Goal: Transaction & Acquisition: Purchase product/service

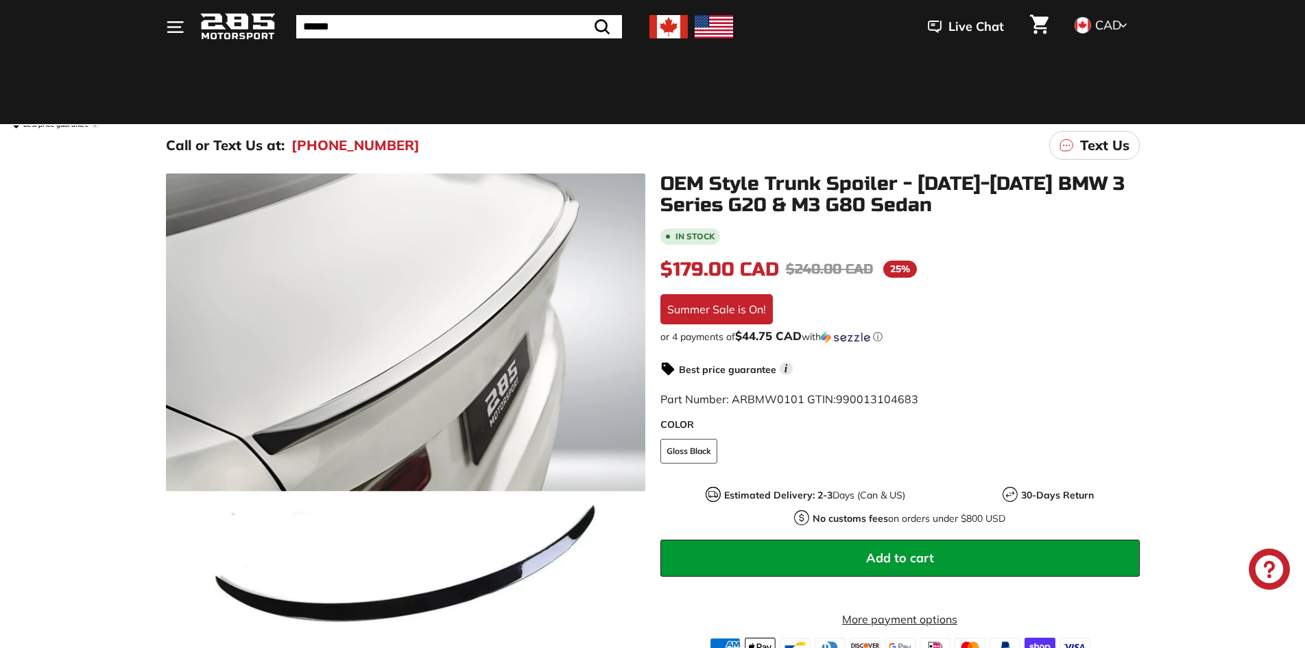
scroll to position [69, 0]
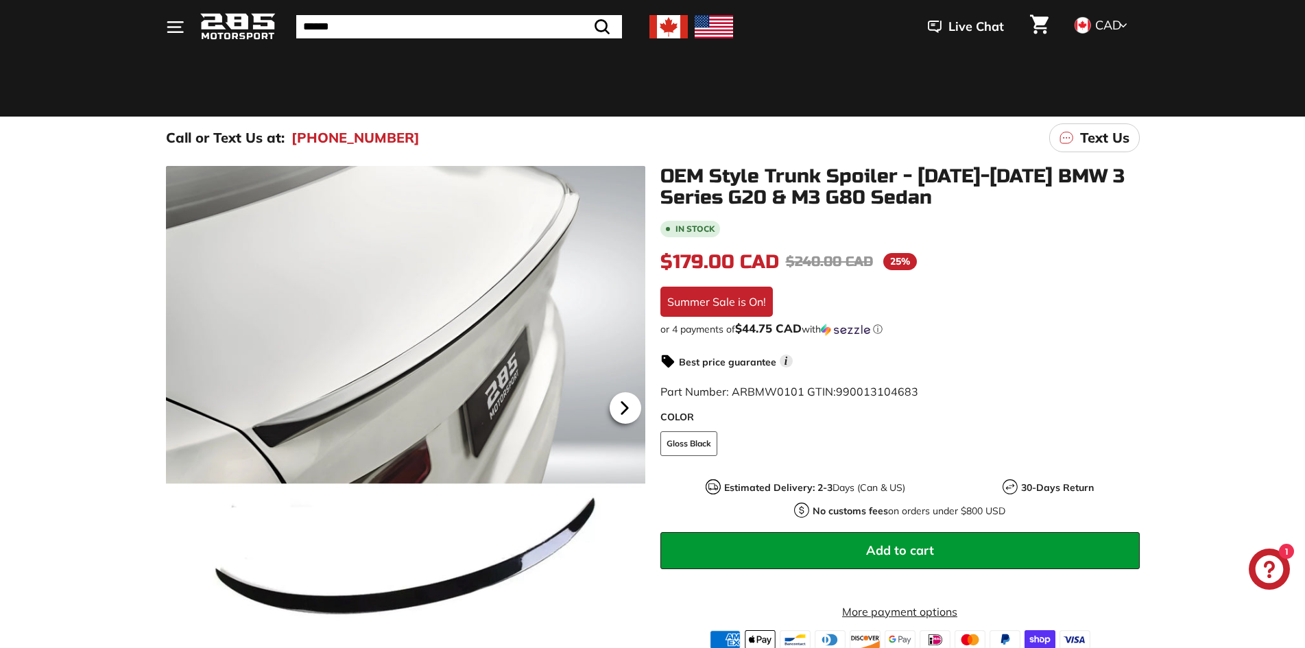
click at [626, 407] on icon at bounding box center [623, 408] width 5 height 12
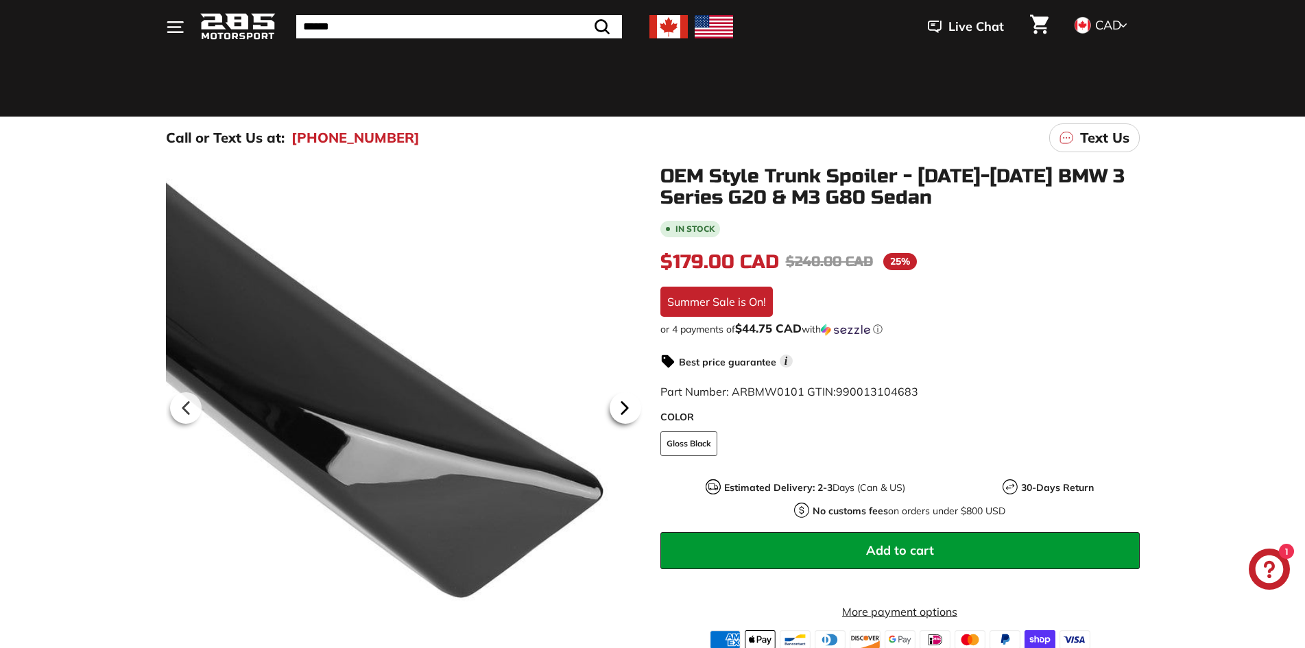
click at [626, 407] on icon at bounding box center [623, 408] width 5 height 12
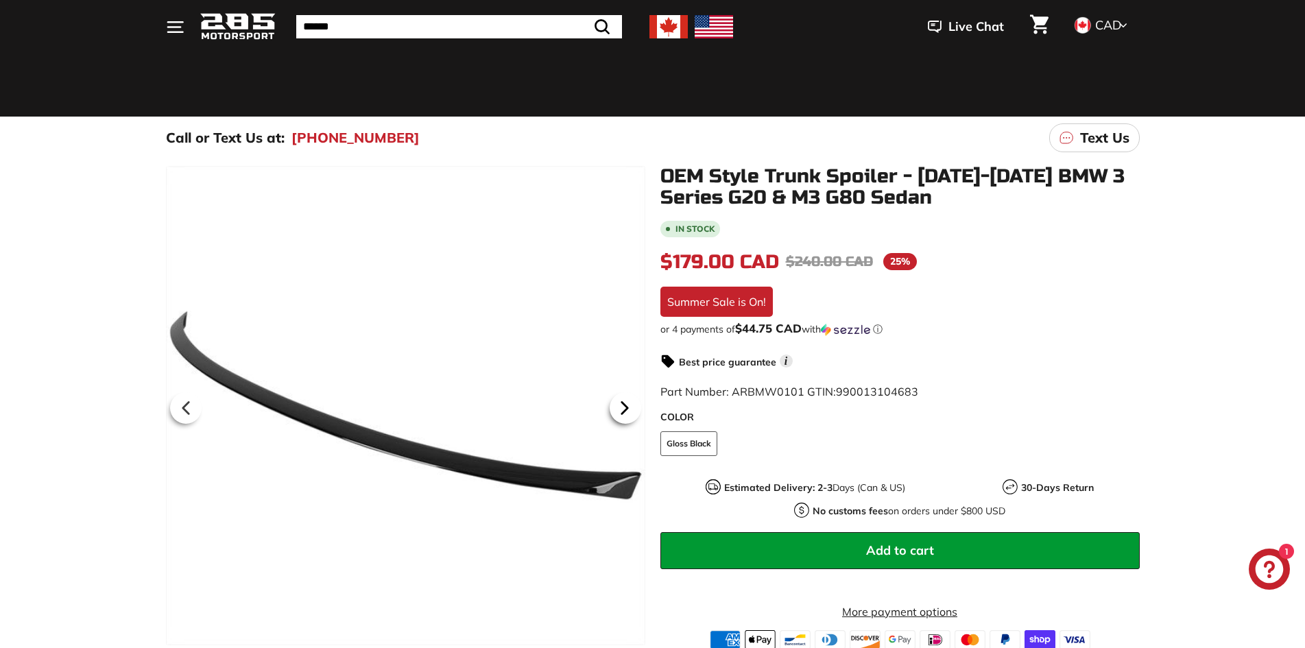
click at [626, 407] on icon at bounding box center [623, 408] width 5 height 12
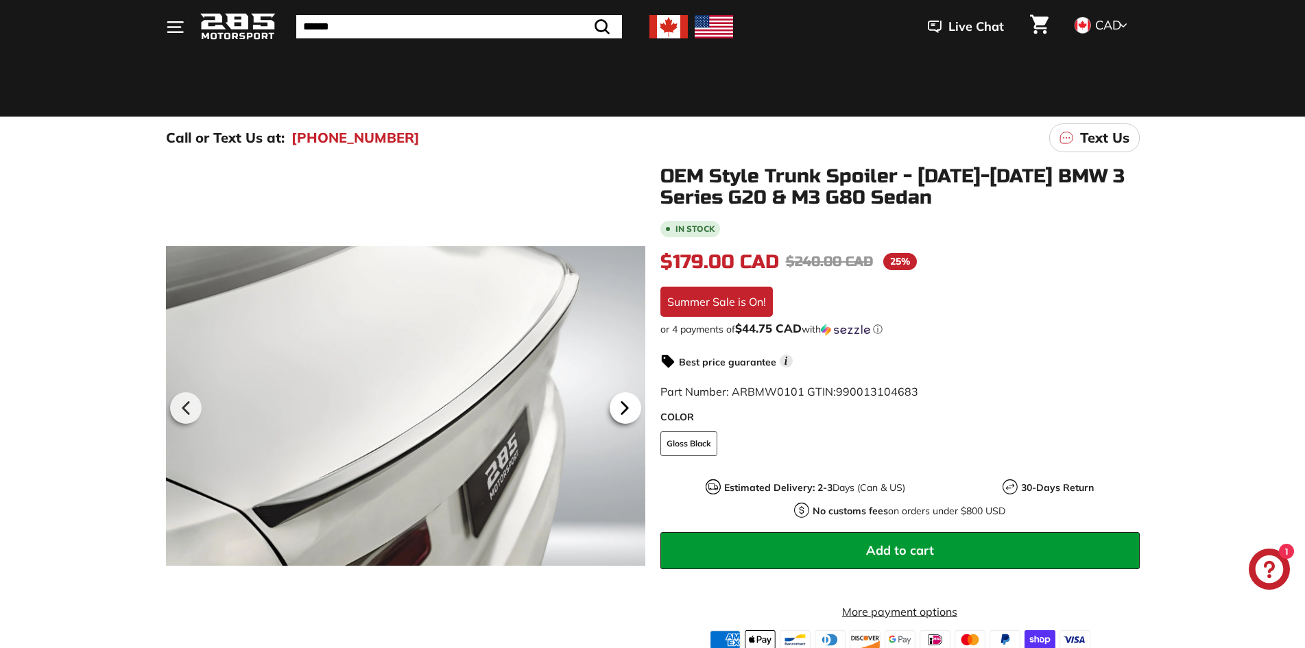
click at [626, 407] on icon at bounding box center [623, 408] width 5 height 12
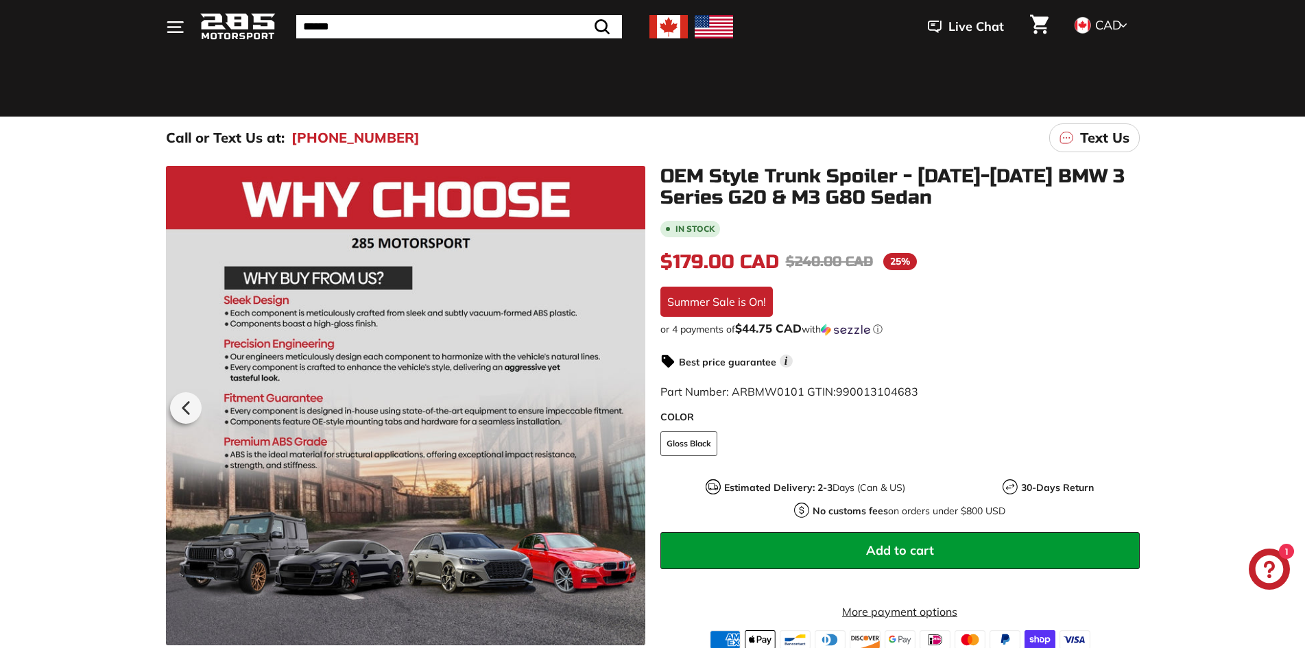
click at [626, 407] on div at bounding box center [405, 405] width 479 height 479
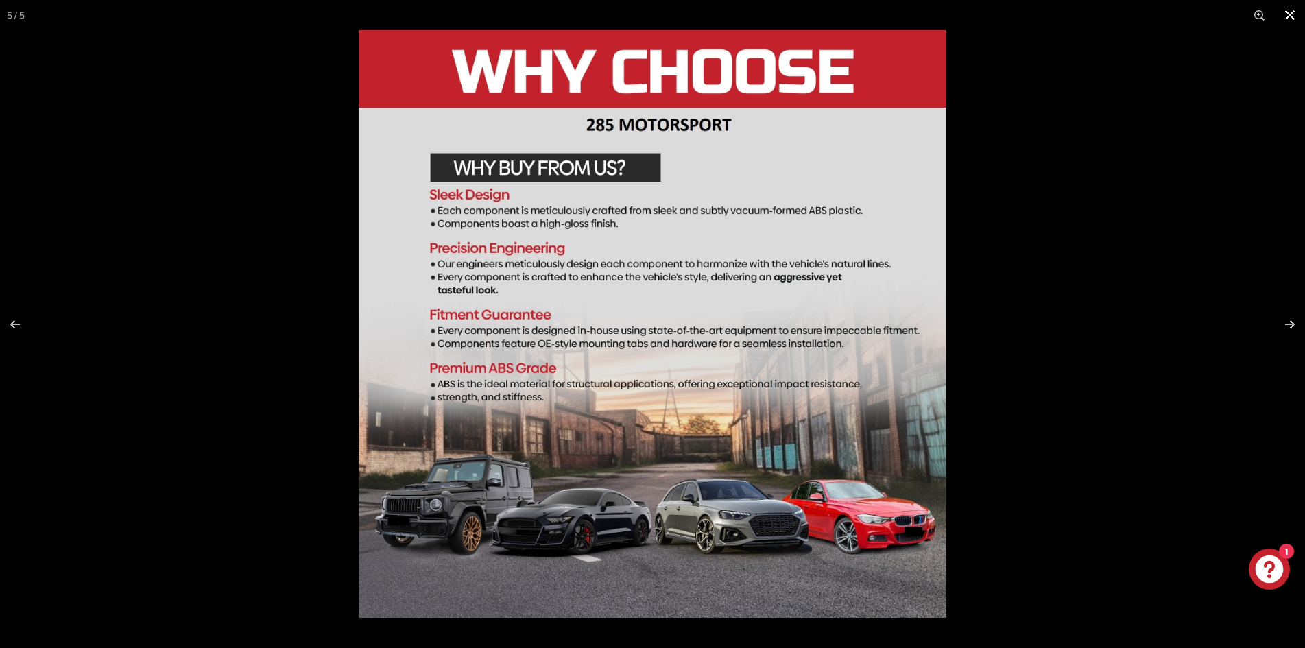
click at [1233, 119] on div at bounding box center [1011, 354] width 1305 height 648
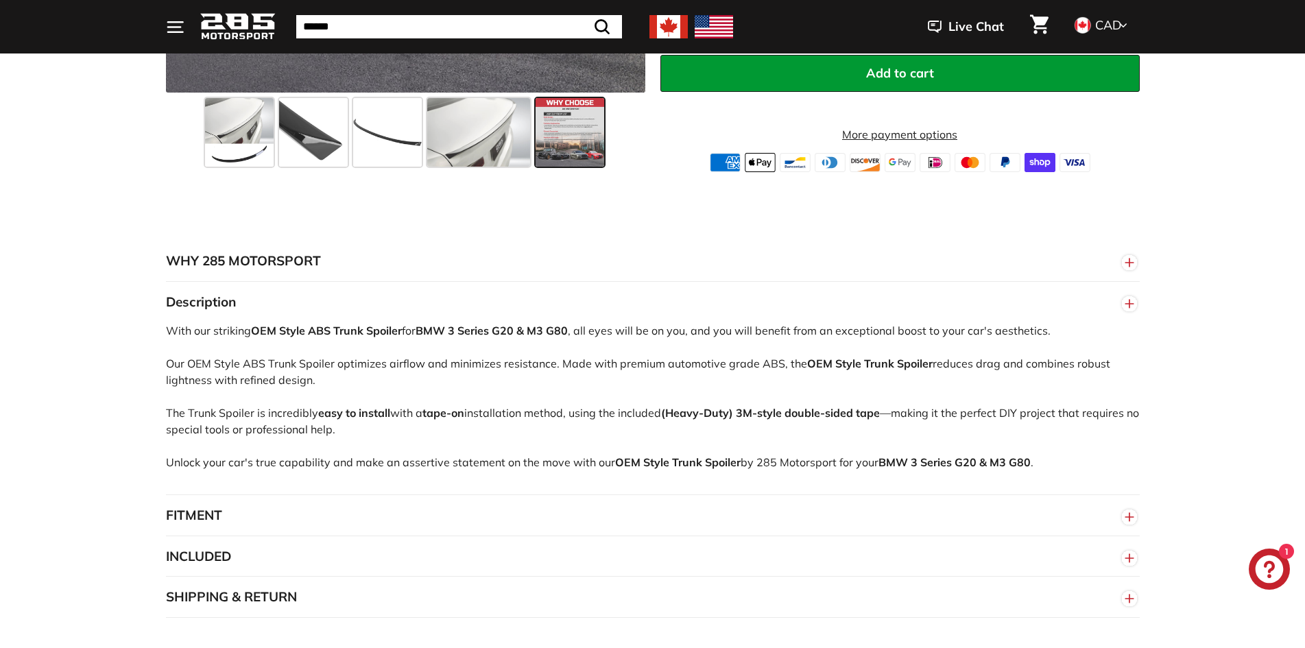
scroll to position [686, 0]
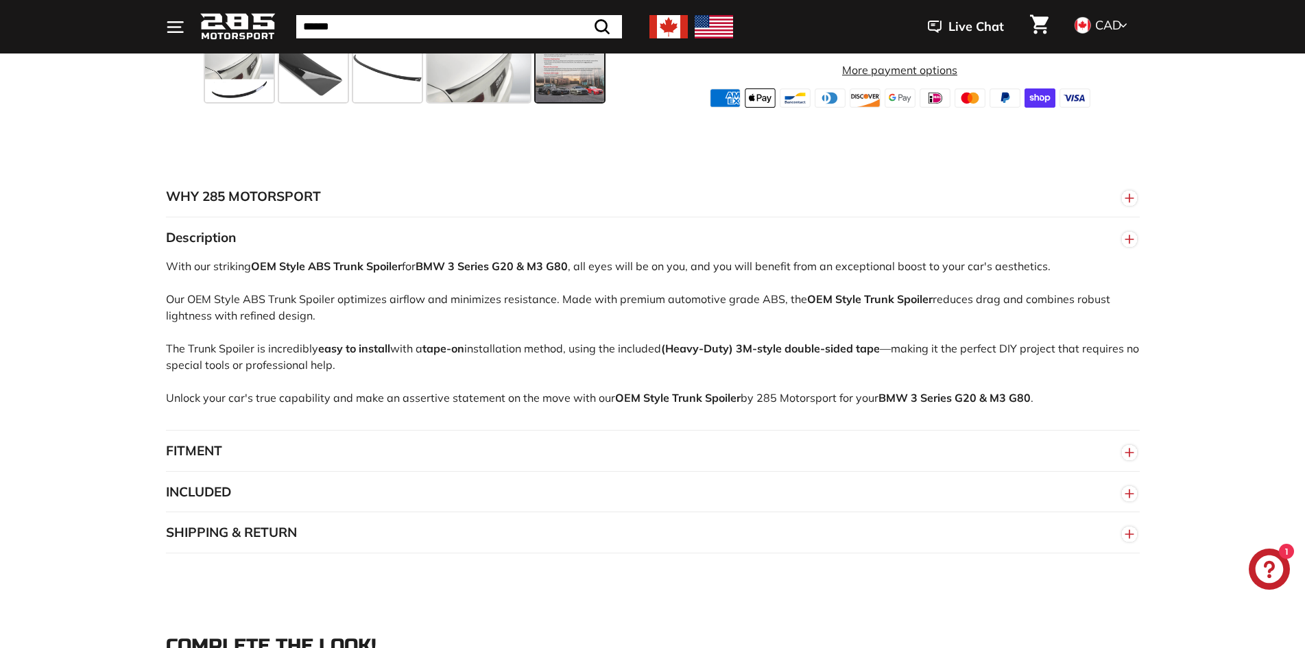
click at [673, 444] on button "FITMENT" at bounding box center [653, 451] width 974 height 41
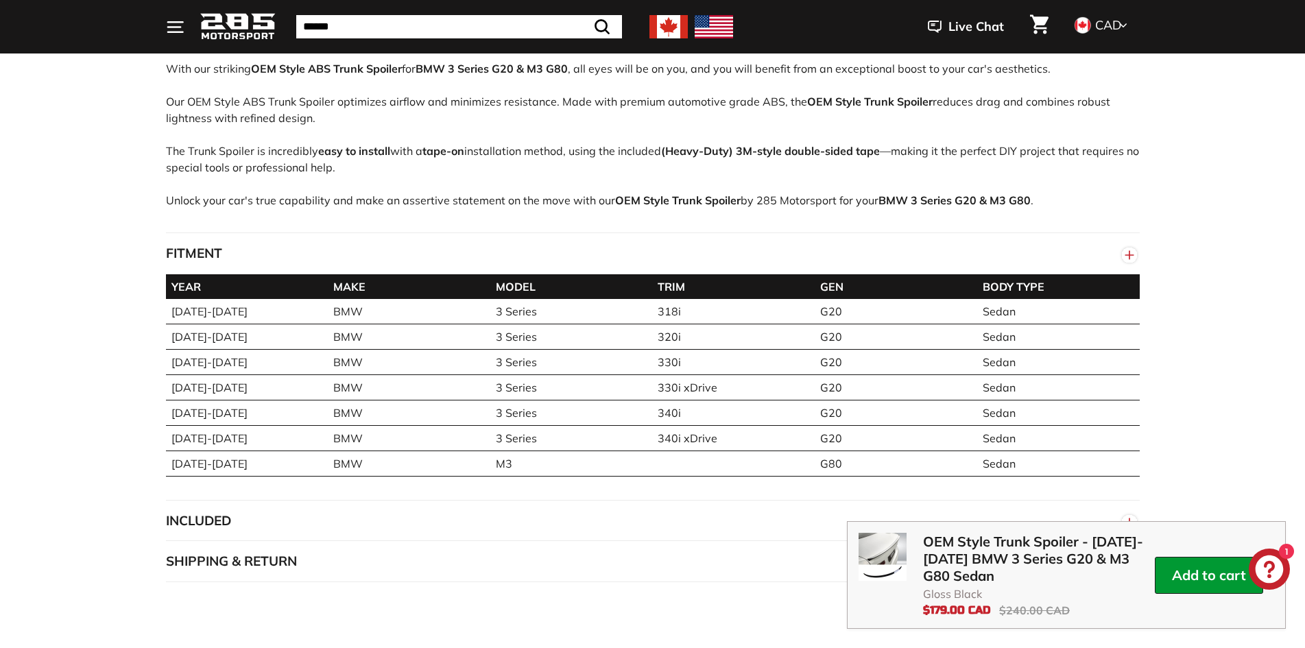
scroll to position [891, 0]
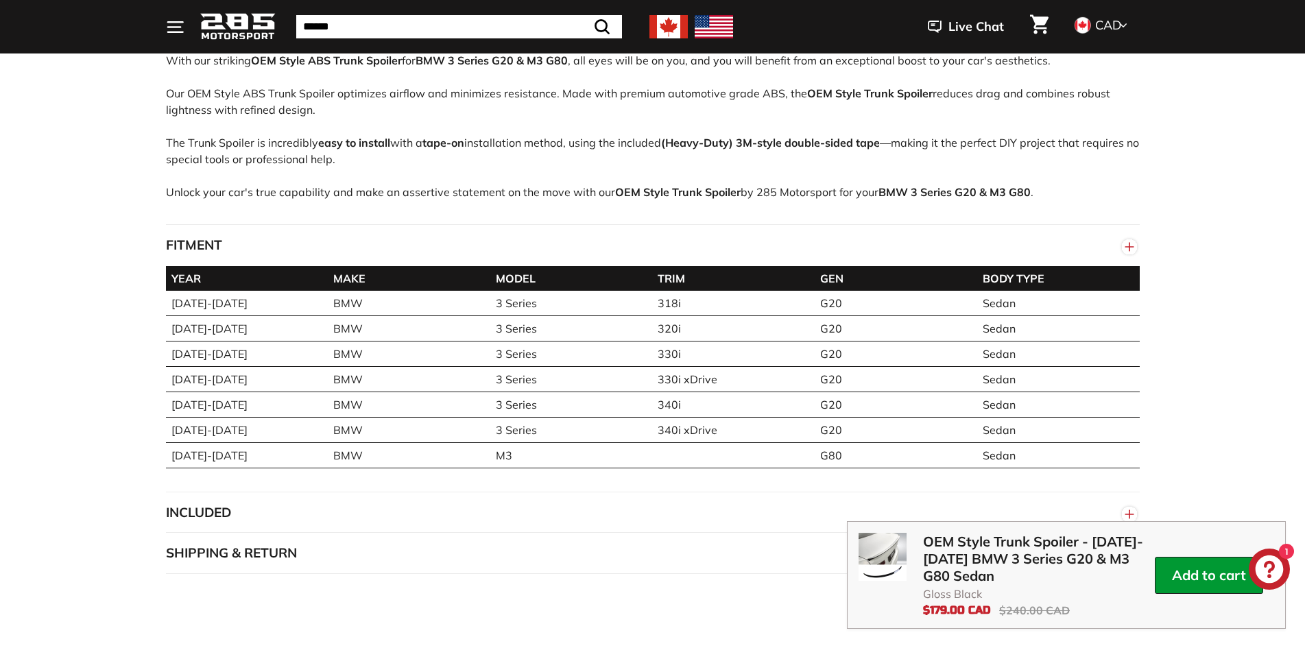
click at [559, 270] on th "MODEL" at bounding box center [571, 278] width 162 height 25
click at [568, 250] on button "FITMENT" at bounding box center [653, 245] width 974 height 41
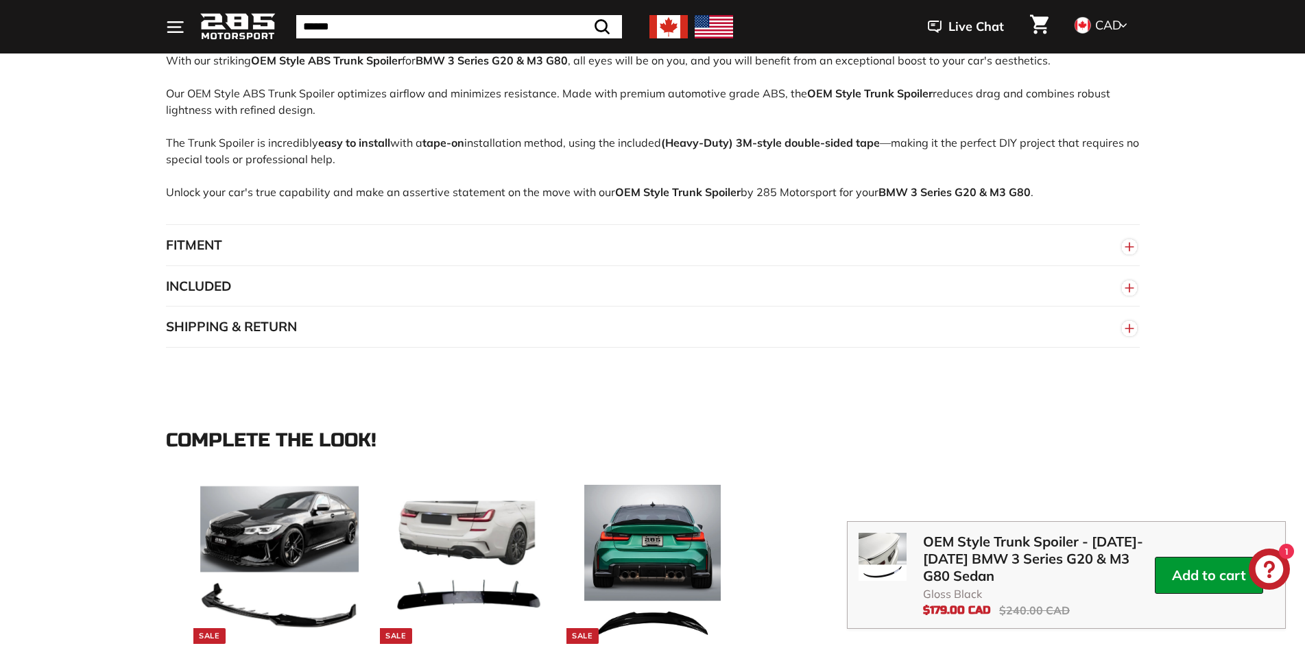
click at [554, 281] on button "INCLUDED" at bounding box center [653, 286] width 974 height 41
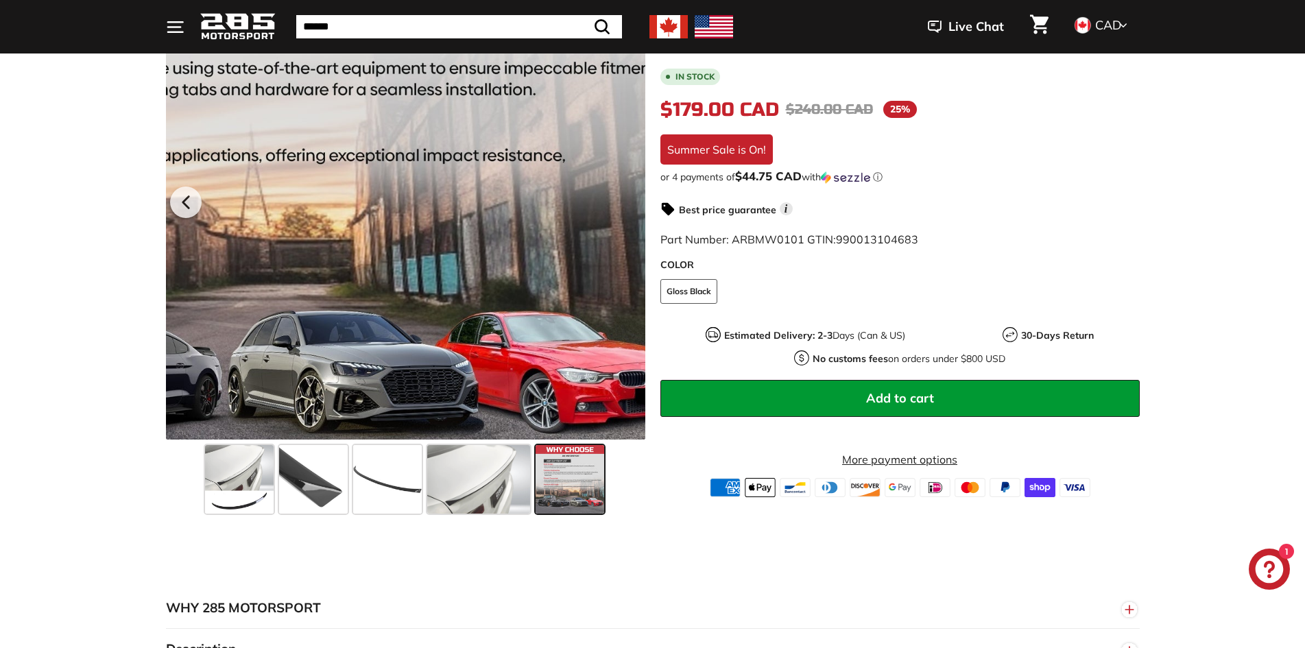
scroll to position [0, 0]
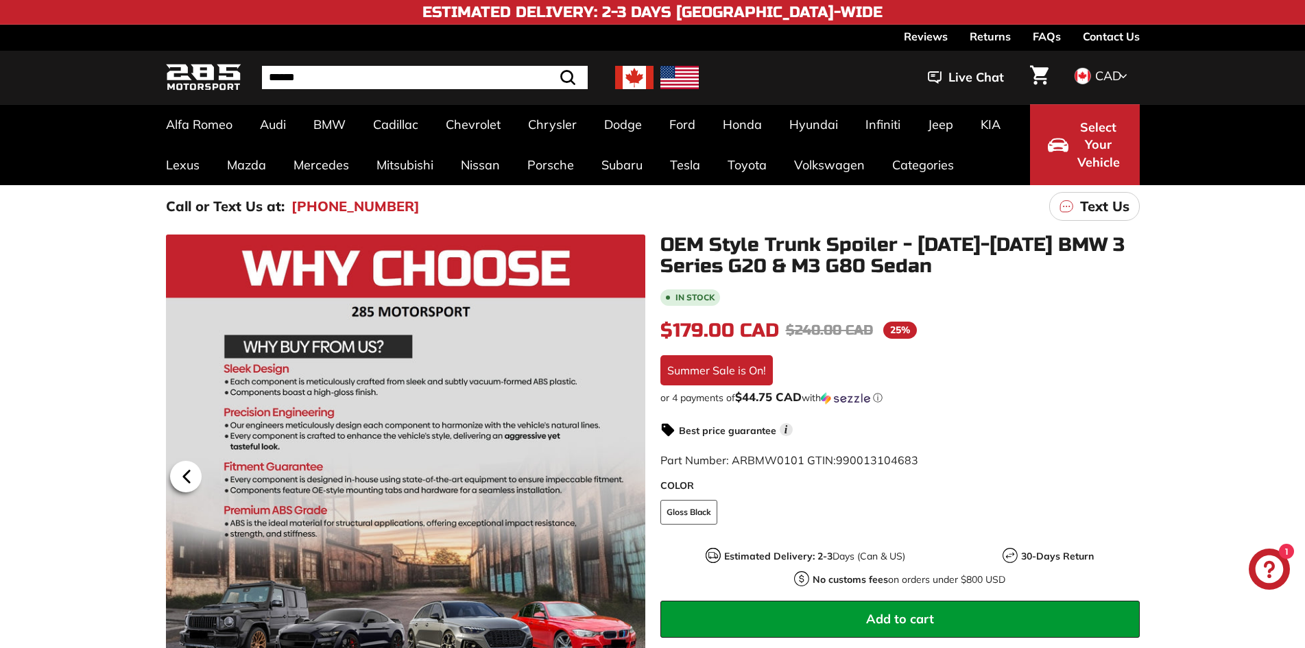
click at [186, 470] on icon at bounding box center [187, 477] width 32 height 32
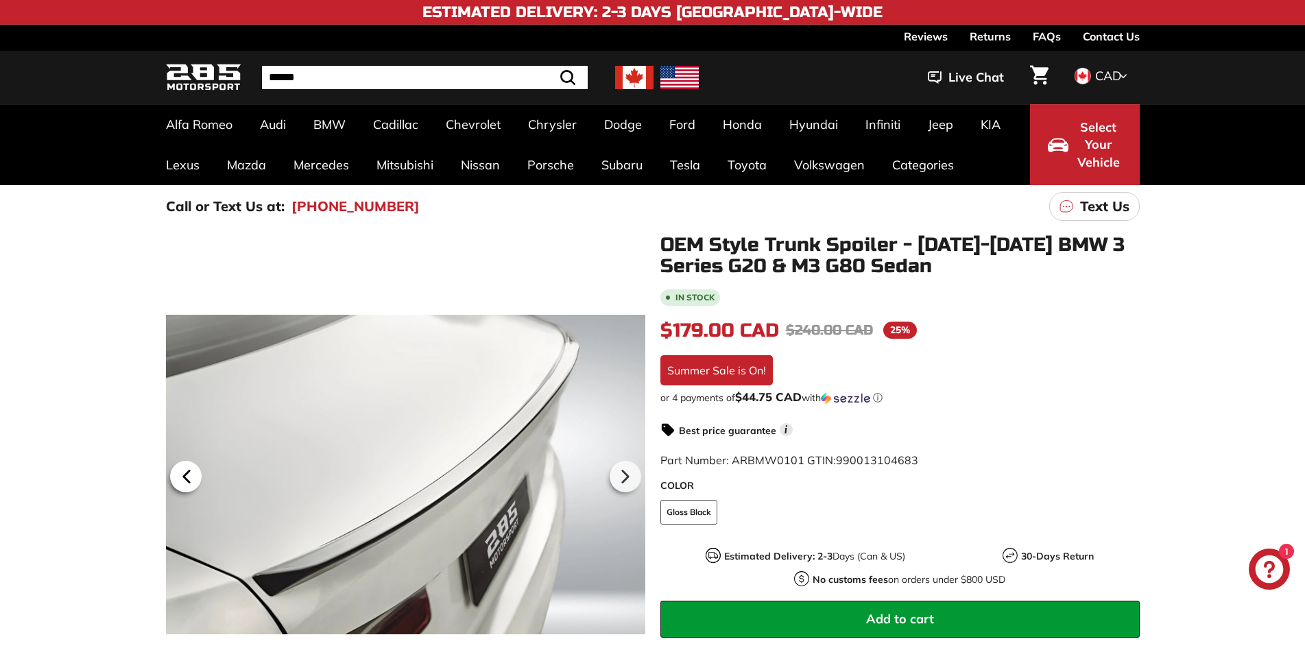
click at [186, 471] on icon at bounding box center [187, 477] width 32 height 32
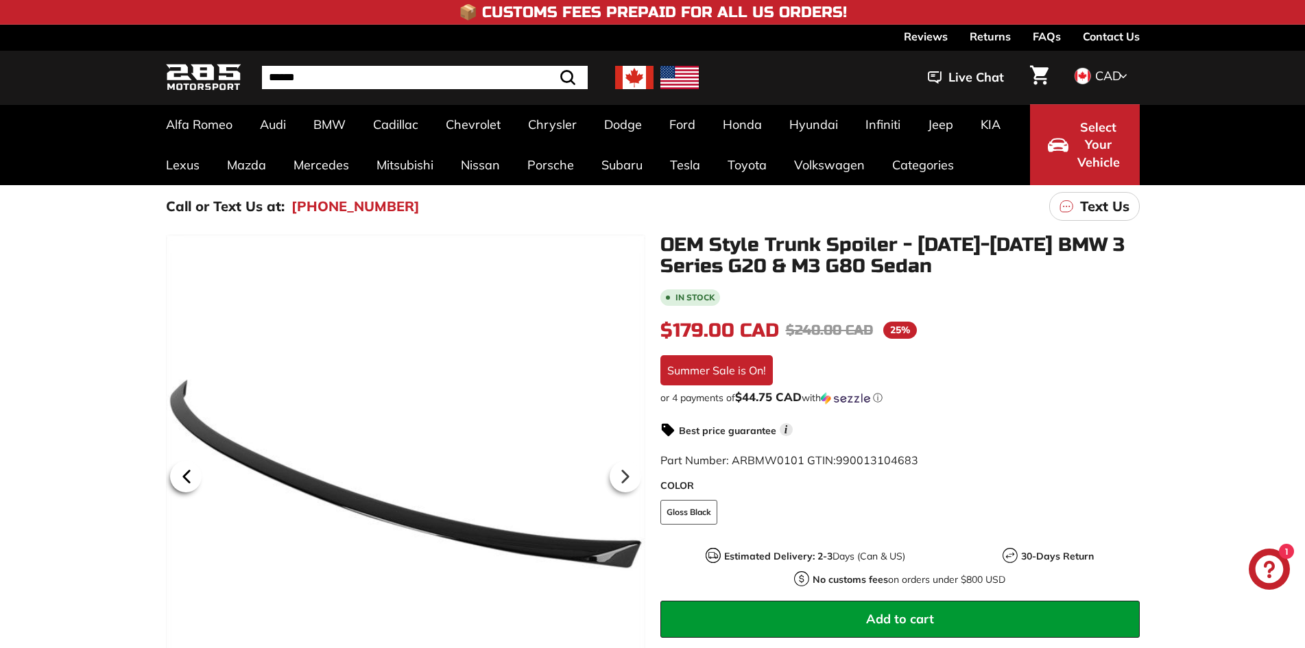
click at [186, 471] on icon at bounding box center [187, 477] width 32 height 32
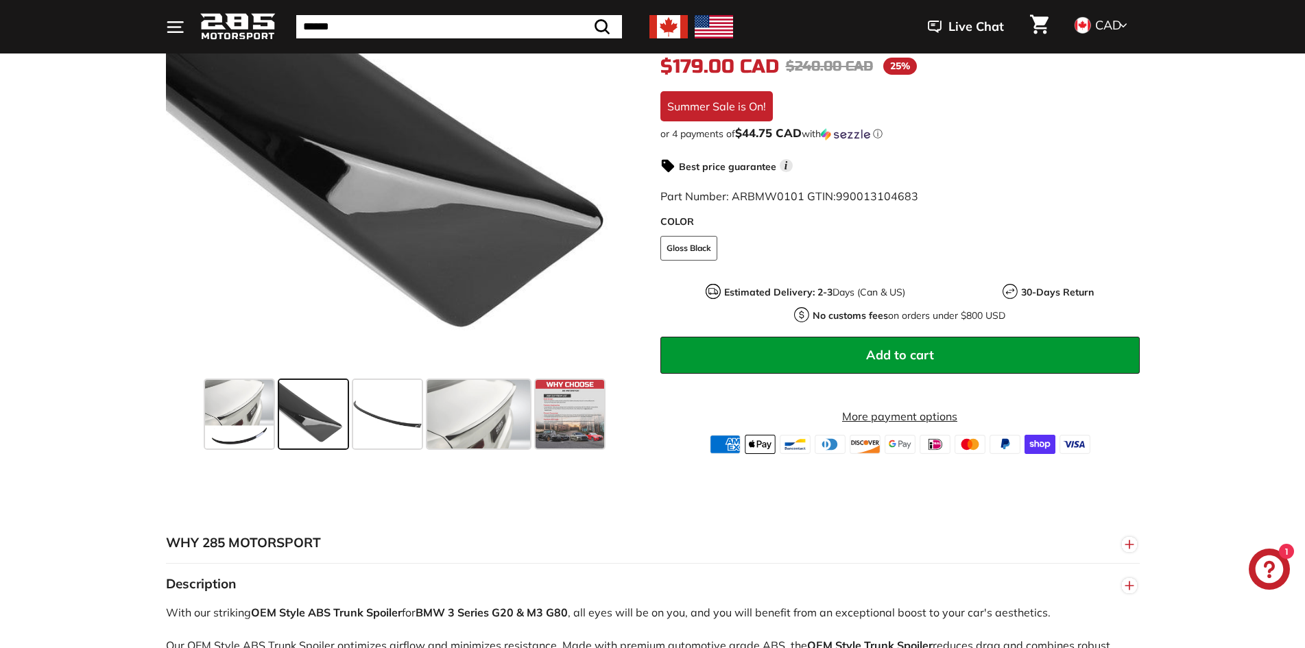
scroll to position [754, 0]
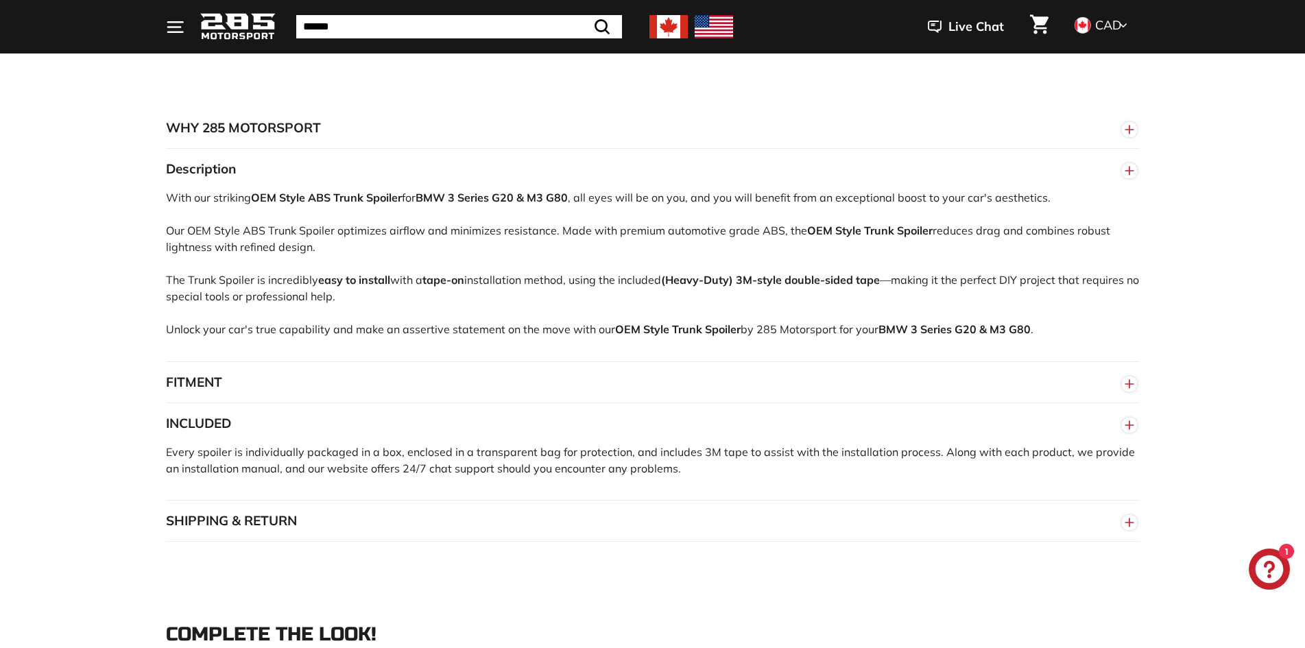
click at [471, 520] on button "SHIPPING & RETURN" at bounding box center [653, 521] width 974 height 41
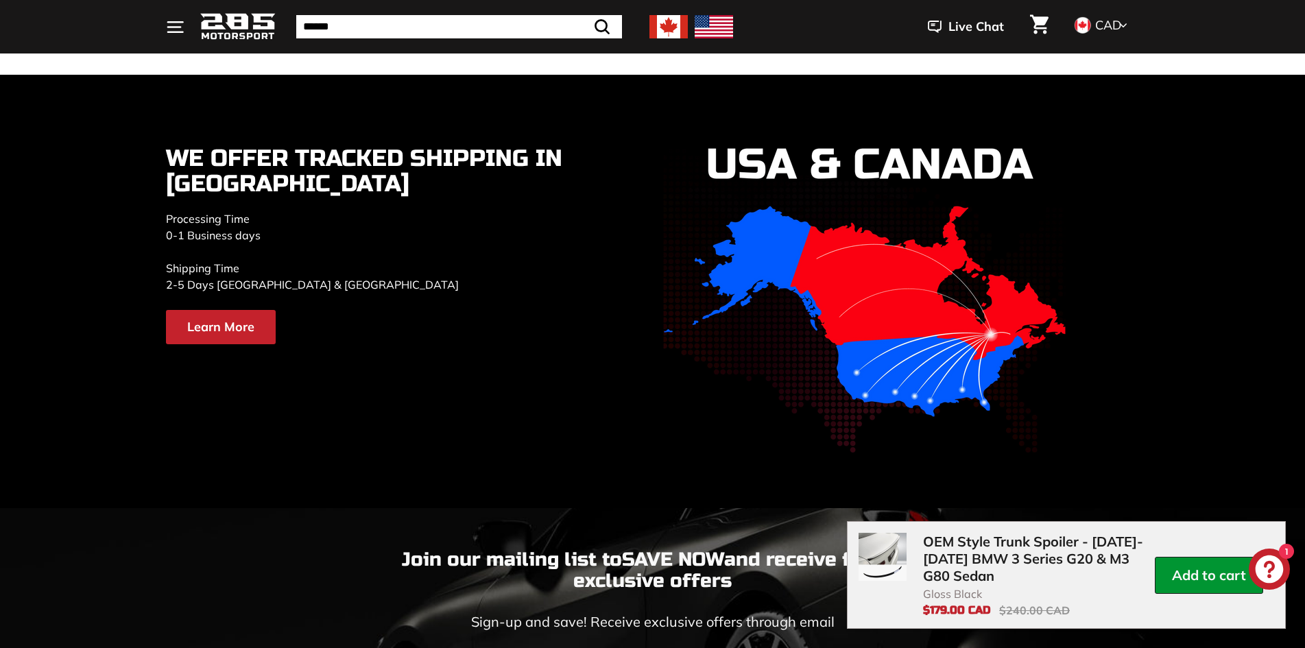
scroll to position [2948, 0]
